Goal: Information Seeking & Learning: Learn about a topic

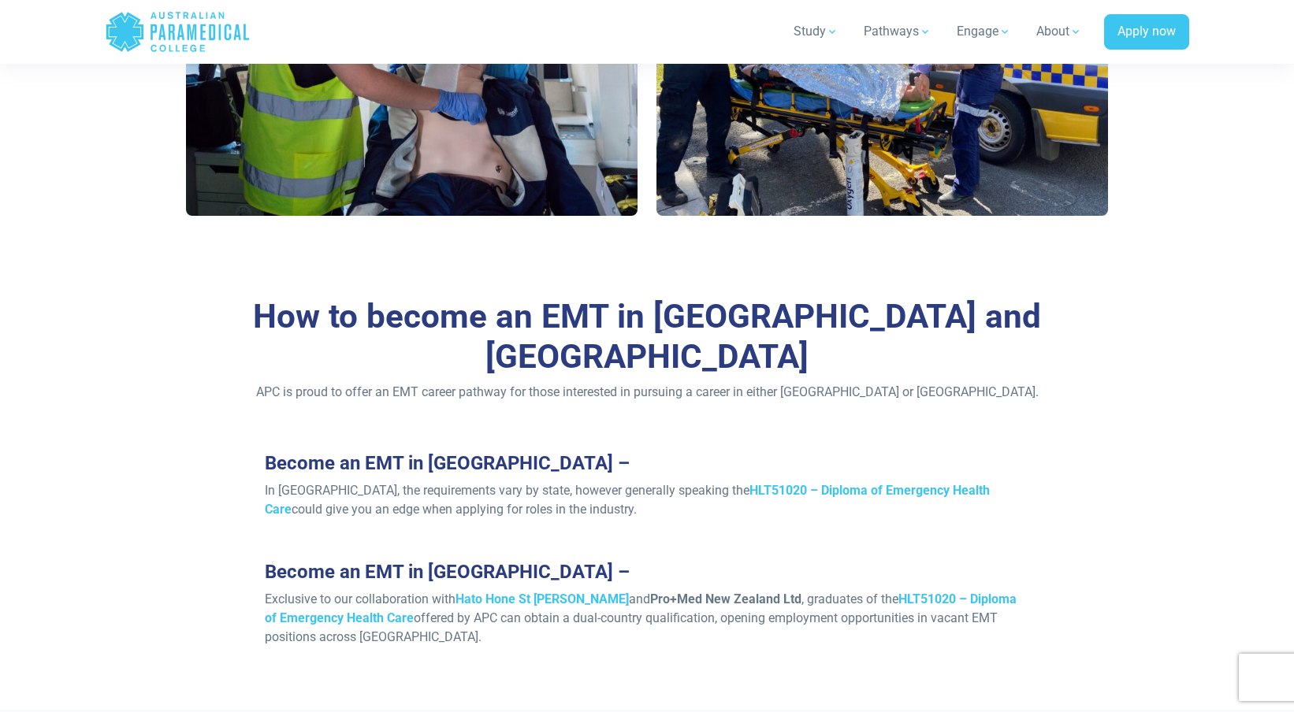
scroll to position [1092, 0]
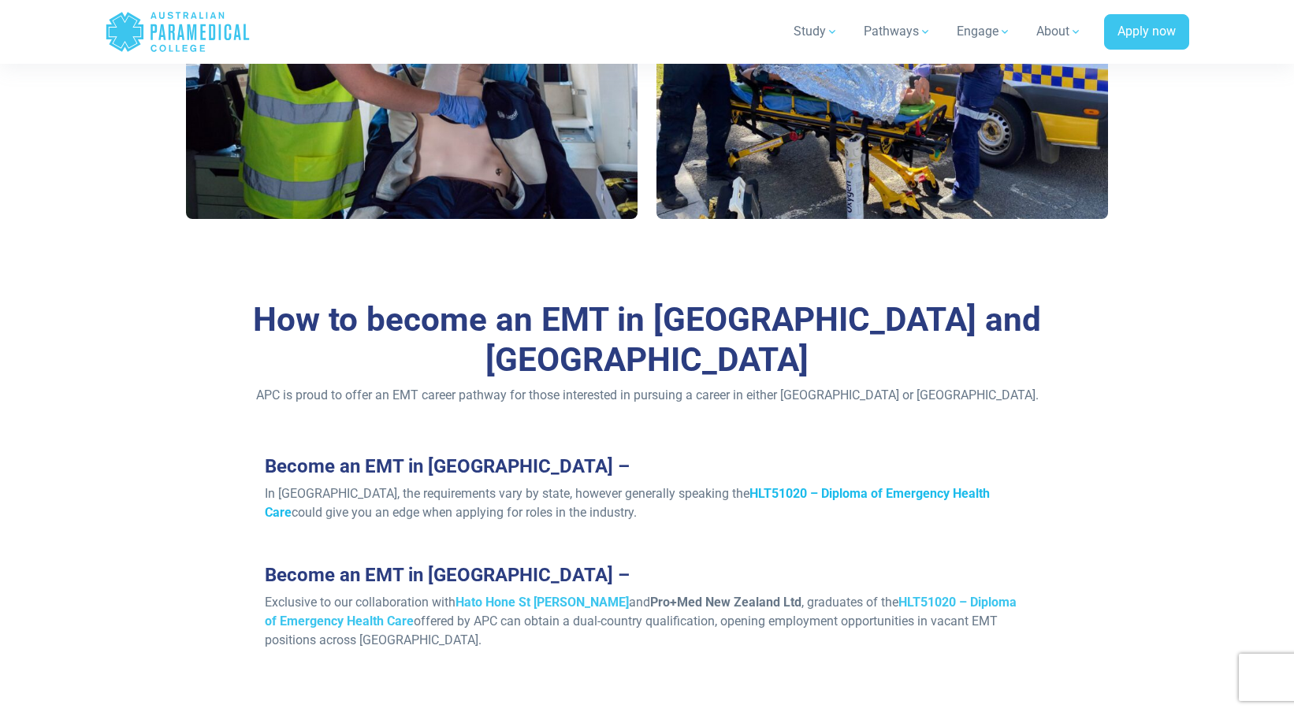
click at [750, 486] on strong "HLT51020 – Diploma of Emergency Health Care" at bounding box center [627, 503] width 725 height 34
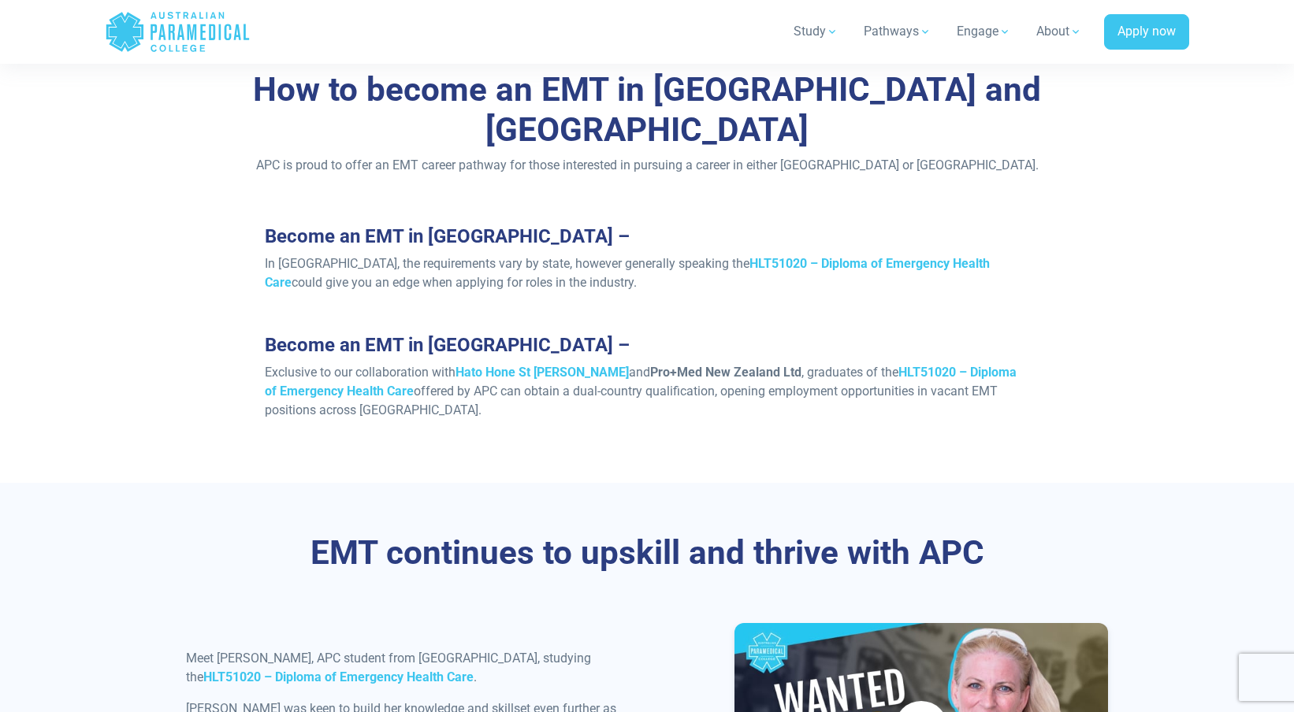
scroll to position [1452, 0]
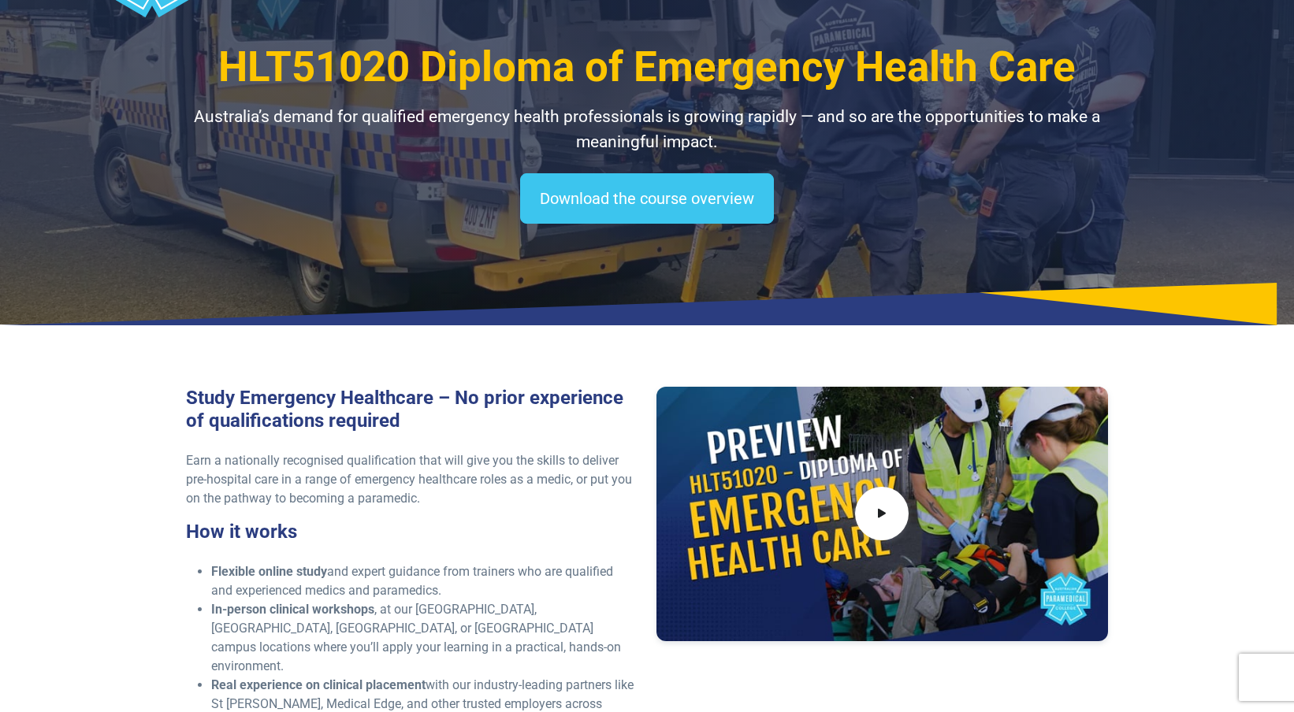
scroll to position [88, 0]
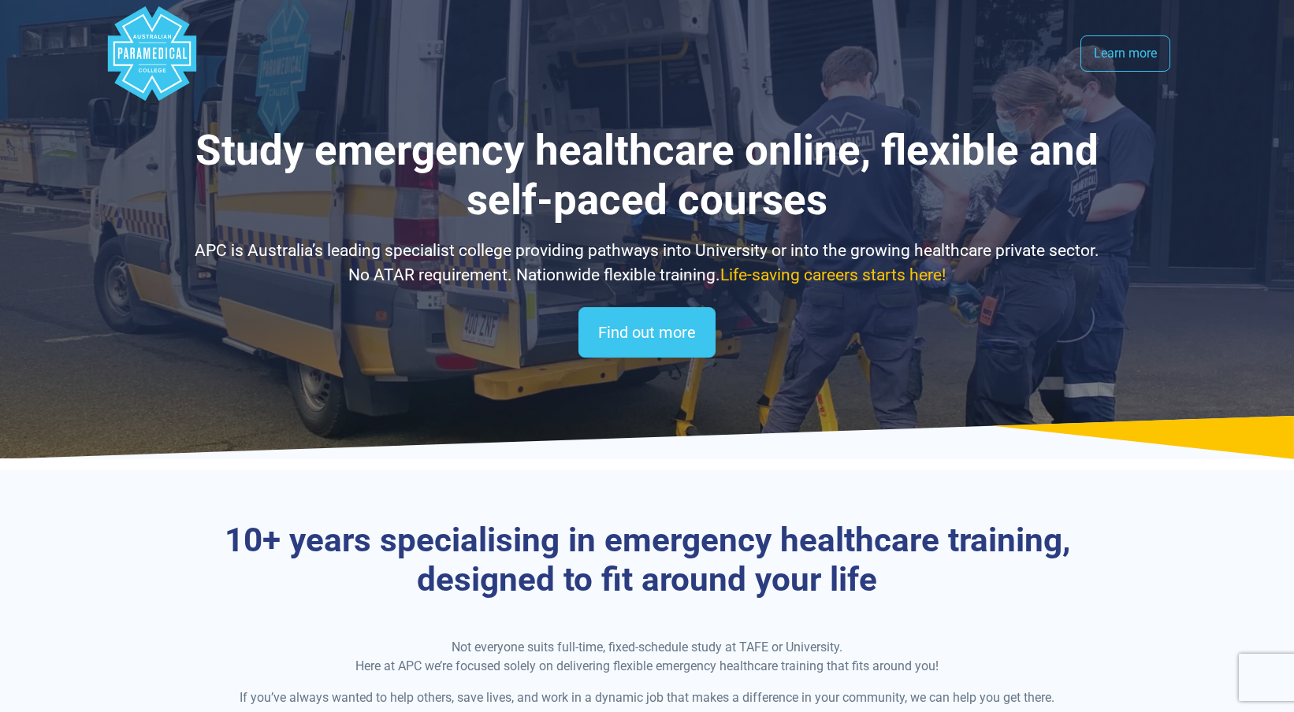
select select "**********"
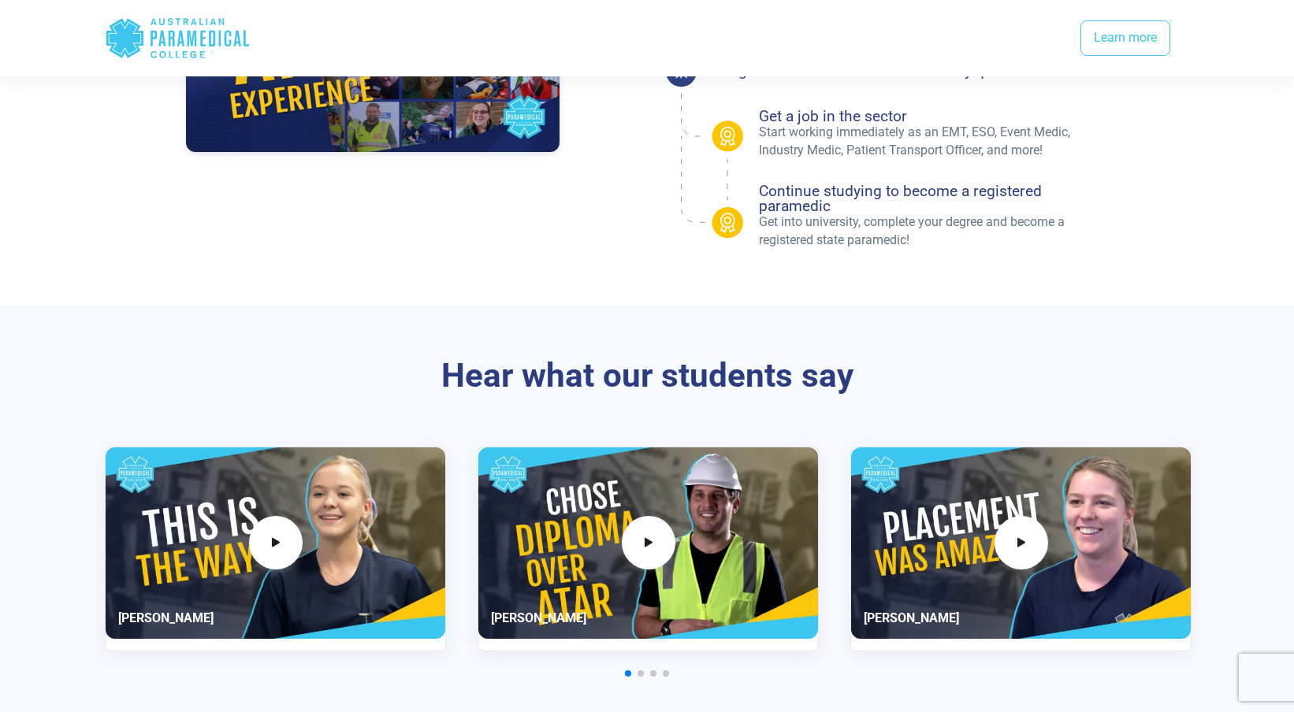
scroll to position [1531, 0]
